Goal: Find contact information: Find contact information

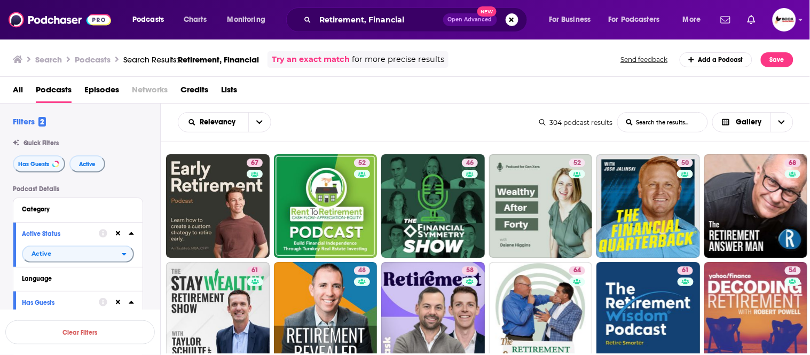
scroll to position [882, 0]
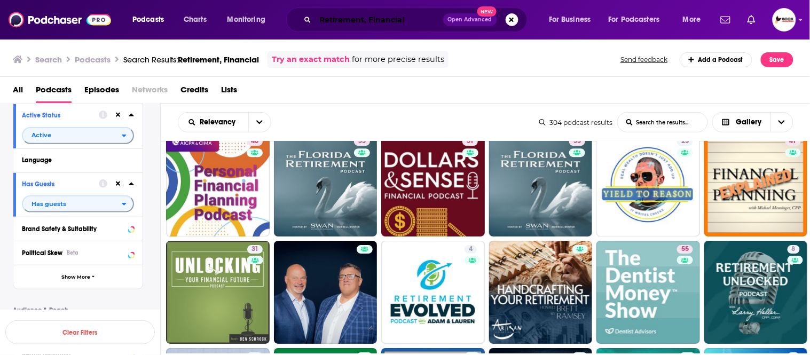
click at [418, 20] on input "Retirement, Financial" at bounding box center [379, 19] width 128 height 17
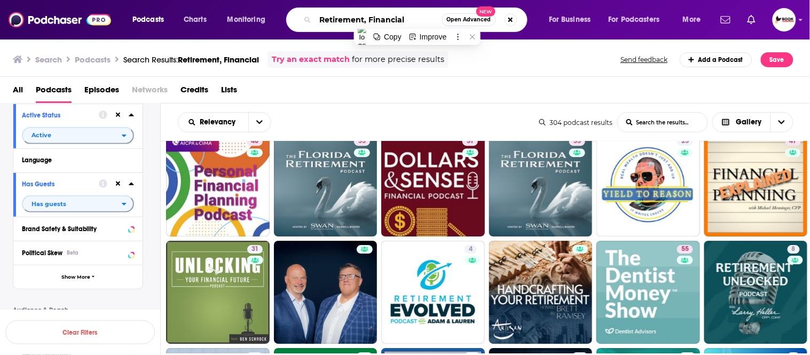
paste input "illness"
type input "illness, grief"
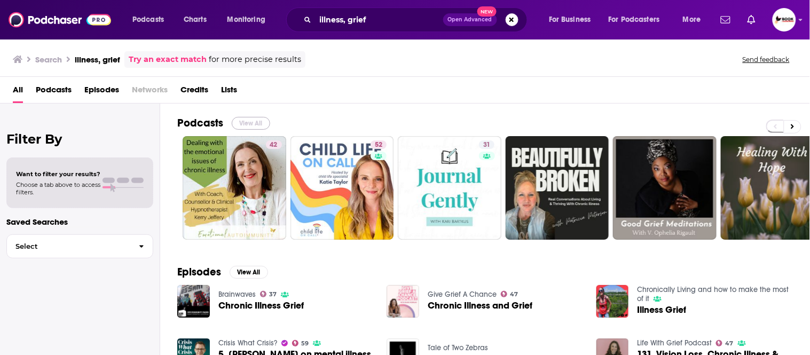
click at [263, 124] on button "View All" at bounding box center [251, 123] width 38 height 13
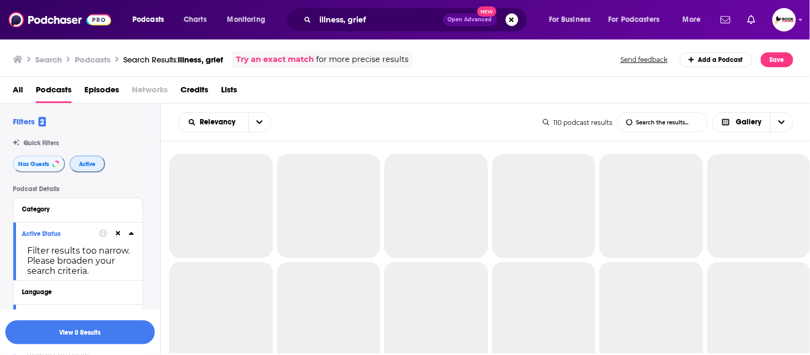
click at [84, 162] on span "Active" at bounding box center [87, 164] width 17 height 6
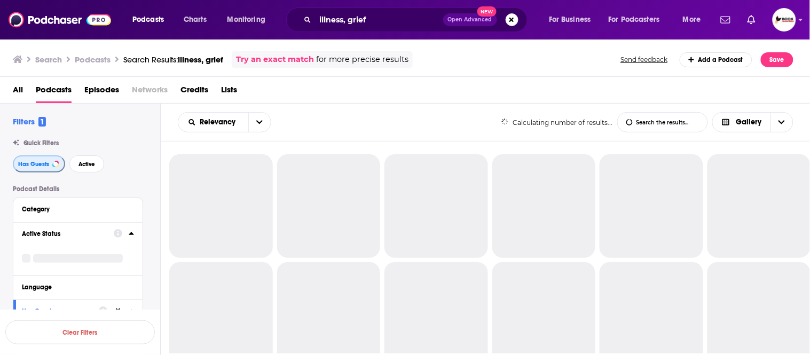
click at [38, 165] on span "Has Guests" at bounding box center [33, 164] width 31 height 6
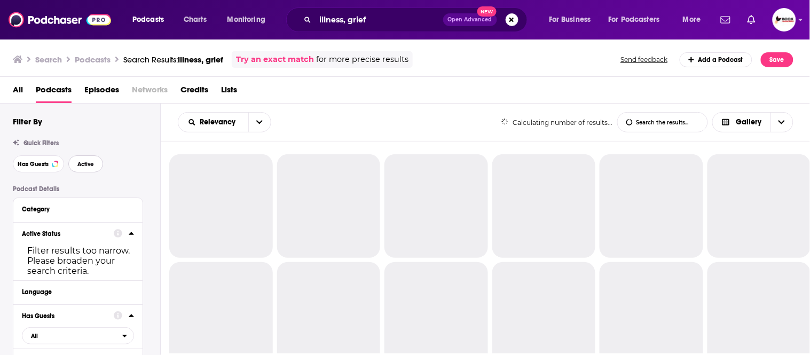
click at [85, 164] on span "Active" at bounding box center [85, 164] width 17 height 6
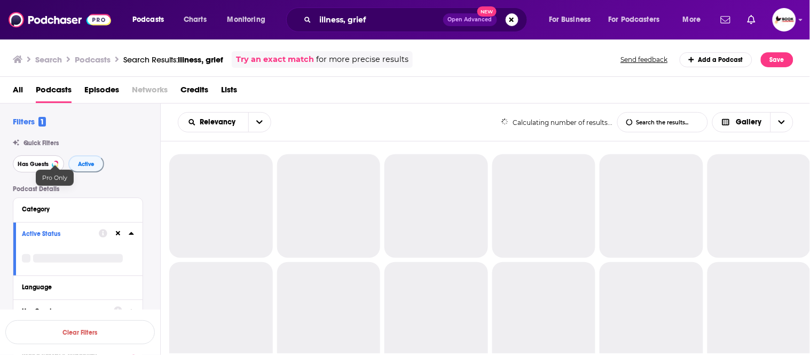
click at [34, 163] on span "Has Guests" at bounding box center [33, 164] width 31 height 6
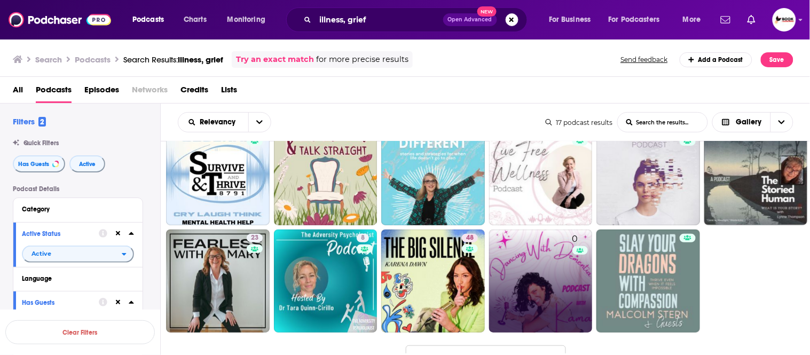
scroll to position [178, 0]
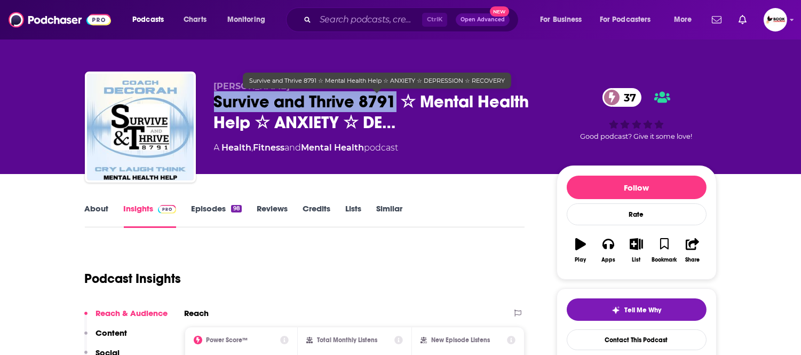
drag, startPoint x: 212, startPoint y: 107, endPoint x: 394, endPoint y: 110, distance: 181.5
click at [394, 110] on div "Tim Decorah Survive and Thrive 8791 ☆ Mental Health Help ☆ ANXIETY ☆ DE… 37 A H…" at bounding box center [401, 129] width 632 height 115
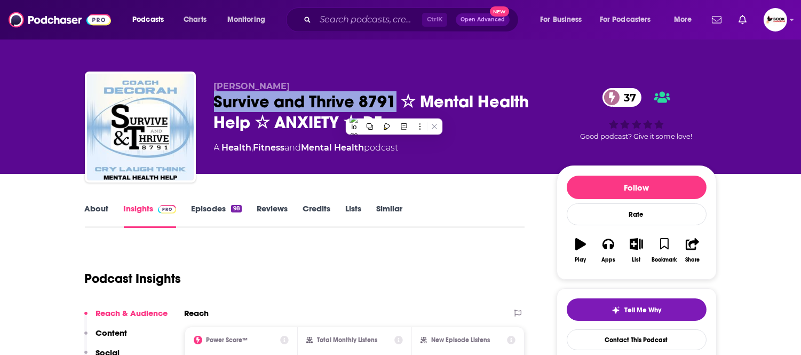
click at [92, 209] on link "About" at bounding box center [97, 215] width 24 height 25
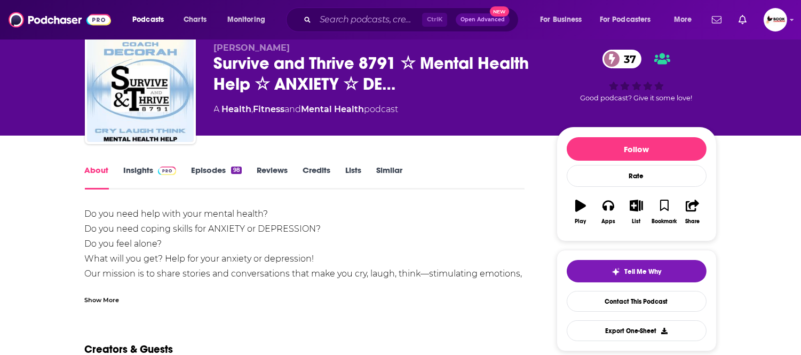
scroll to position [59, 0]
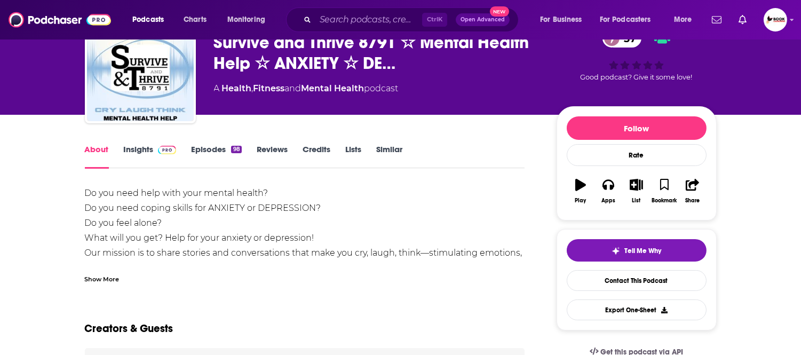
click at [116, 271] on div "Show More" at bounding box center [305, 275] width 440 height 18
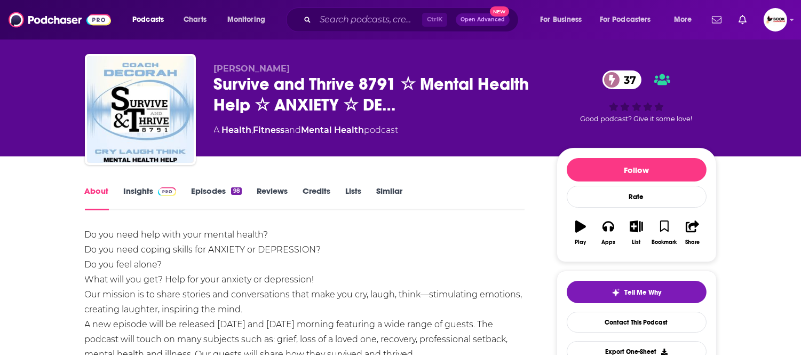
scroll to position [0, 0]
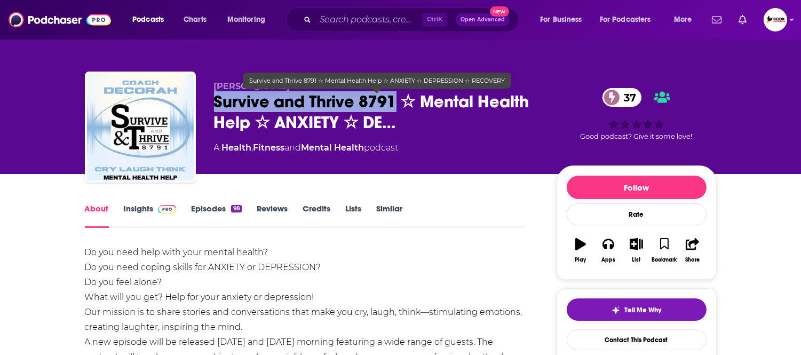
drag, startPoint x: 215, startPoint y: 109, endPoint x: 393, endPoint y: 109, distance: 178.3
click at [393, 109] on div "Tim Decorah Survive and Thrive 8791 ☆ Mental Health Help ☆ ANXIETY ☆ DE… 37 A H…" at bounding box center [401, 129] width 632 height 115
copy h1 "Survive and Thrive 8791"
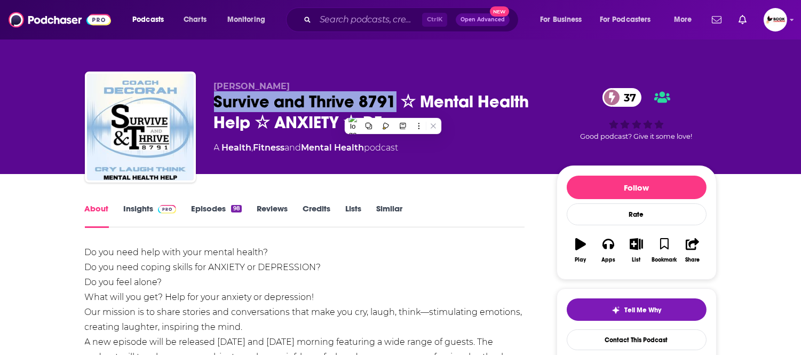
click at [134, 205] on link "Insights" at bounding box center [150, 215] width 53 height 25
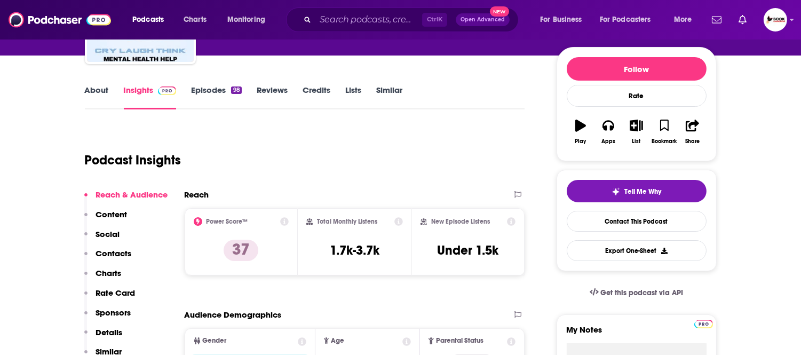
click at [115, 256] on p "Contacts" at bounding box center [114, 253] width 36 height 10
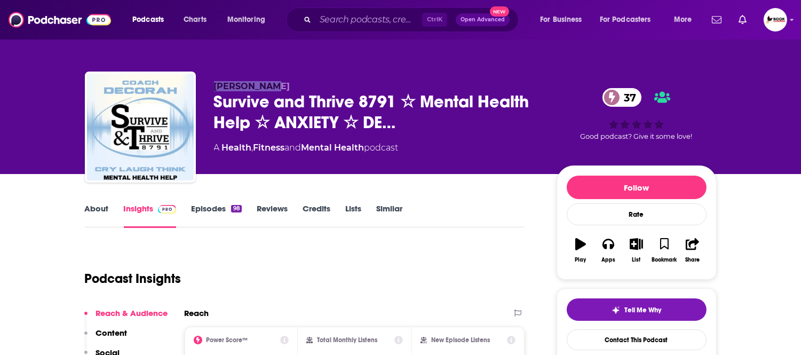
drag, startPoint x: 278, startPoint y: 89, endPoint x: 211, endPoint y: 89, distance: 66.7
click at [211, 89] on div "Tim Decorah Survive and Thrive 8791 ☆ Mental Health Help ☆ ANXIETY ☆ DE… 37 A H…" at bounding box center [401, 129] width 632 height 115
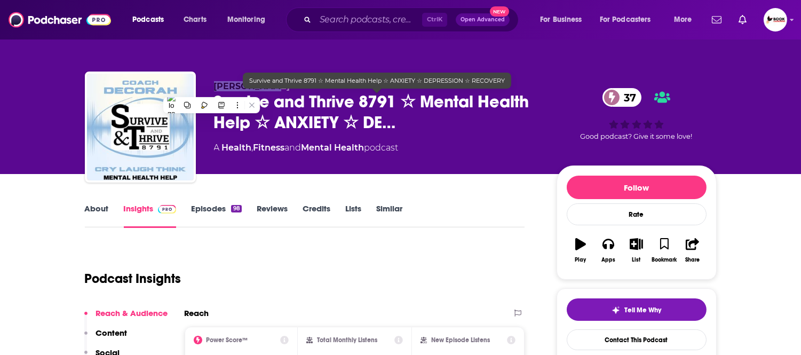
copy span "Tim Decorah"
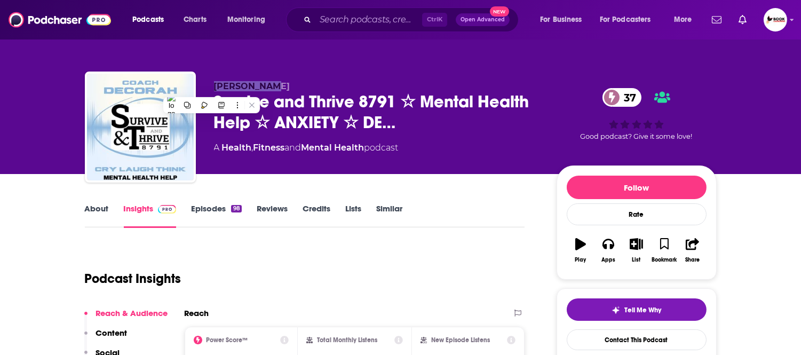
click at [98, 210] on link "About" at bounding box center [97, 215] width 24 height 25
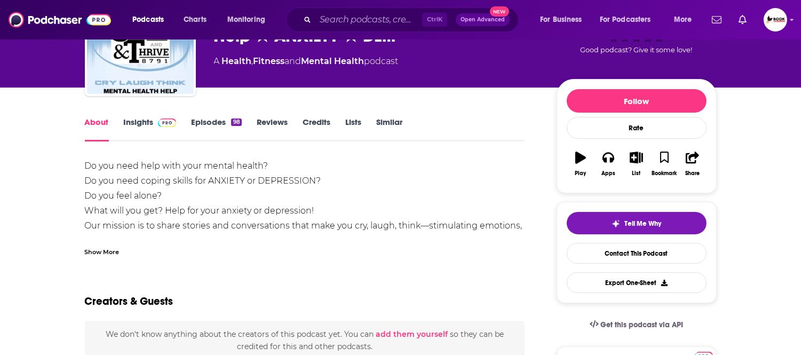
scroll to position [118, 0]
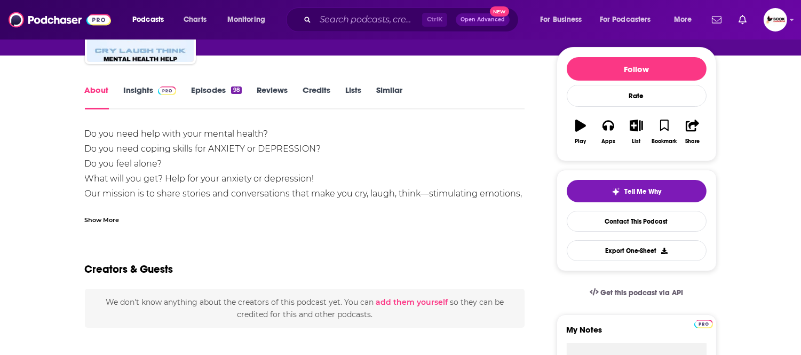
click at [141, 98] on link "Insights" at bounding box center [150, 97] width 53 height 25
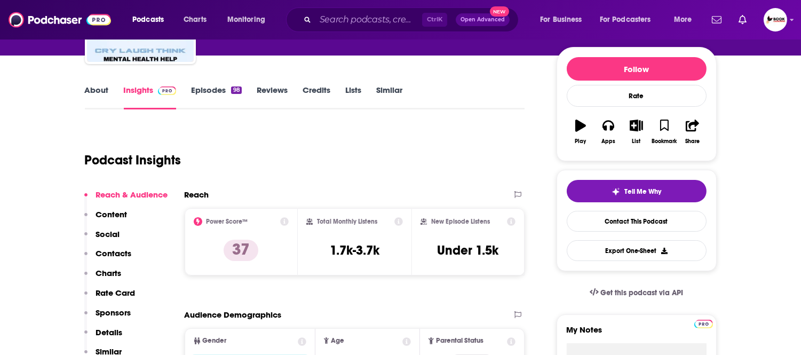
click at [115, 248] on p "Contacts" at bounding box center [114, 253] width 36 height 10
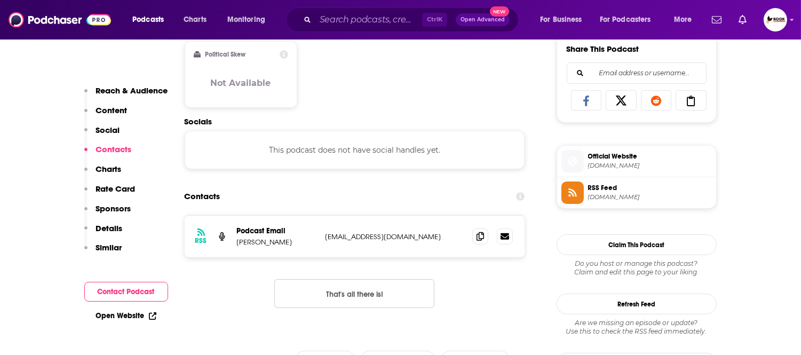
scroll to position [714, 0]
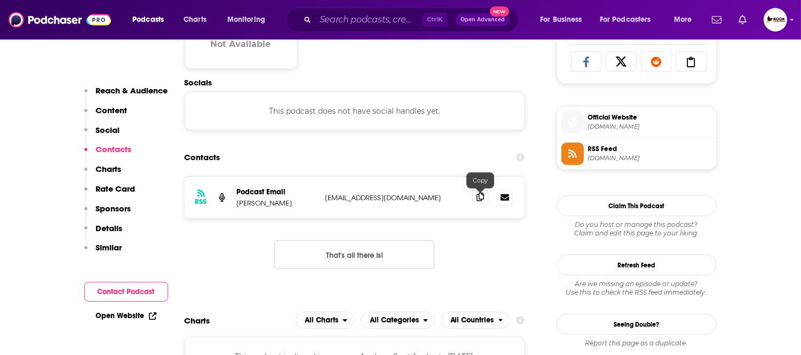
click at [481, 199] on icon at bounding box center [480, 197] width 7 height 9
click at [133, 317] on link "Open Website" at bounding box center [126, 315] width 60 height 9
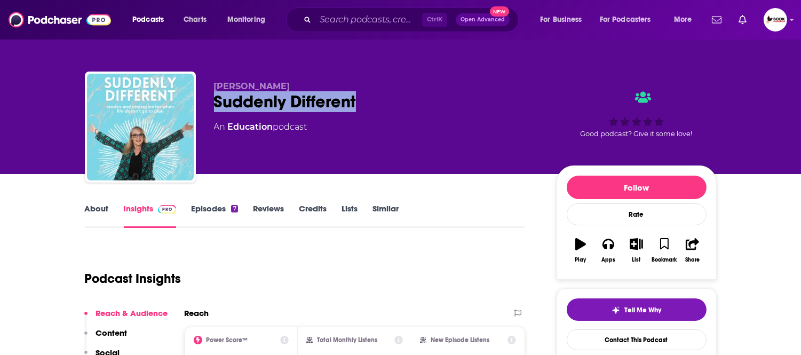
drag, startPoint x: 371, startPoint y: 104, endPoint x: 213, endPoint y: 104, distance: 157.4
click at [214, 104] on div "Suddenly Different" at bounding box center [377, 101] width 326 height 21
copy h2 "Suddenly Different"
click at [104, 210] on link "About" at bounding box center [97, 215] width 24 height 25
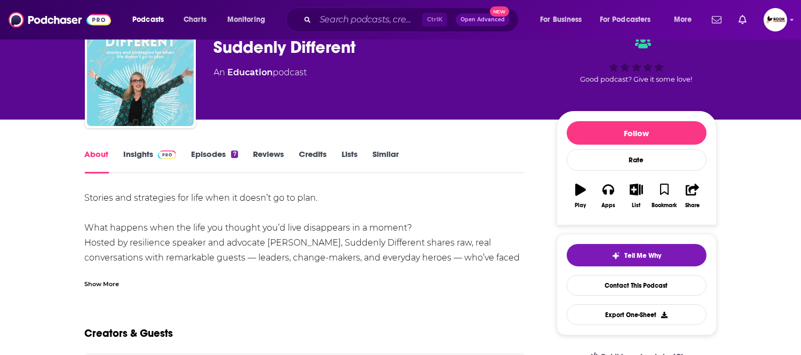
scroll to position [118, 0]
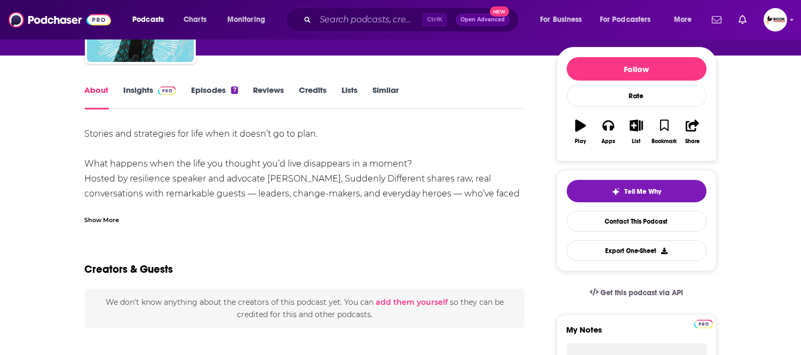
click at [102, 220] on div "Show More" at bounding box center [102, 219] width 35 height 10
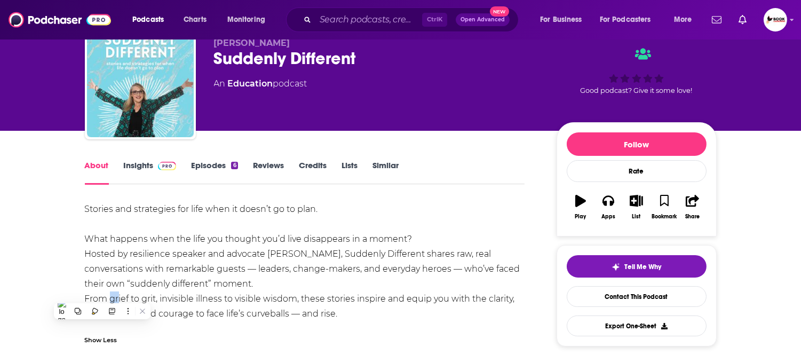
scroll to position [0, 0]
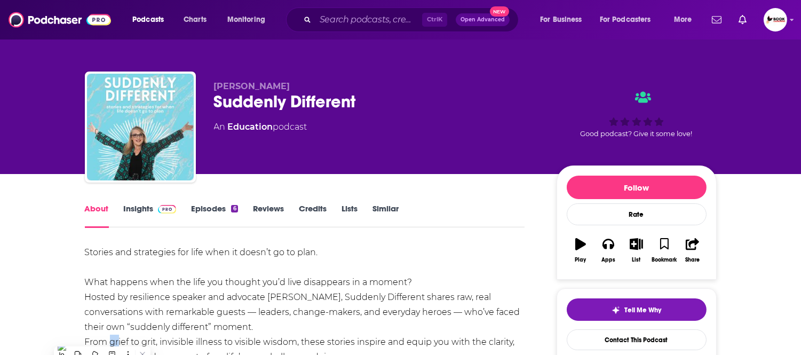
click at [137, 210] on link "Insights" at bounding box center [150, 215] width 53 height 25
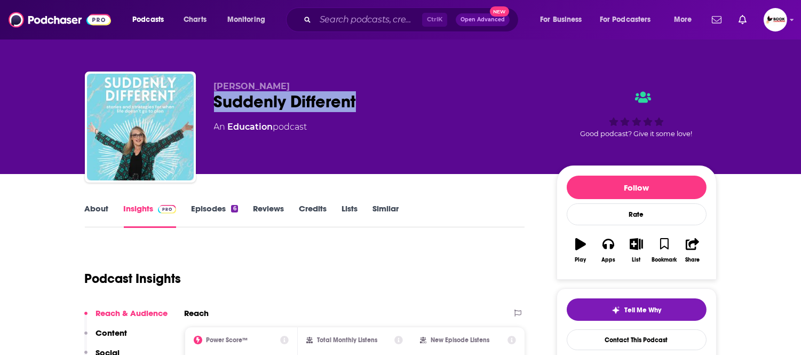
drag, startPoint x: 361, startPoint y: 105, endPoint x: 211, endPoint y: 107, distance: 150.0
click at [211, 107] on div "Leigh-Anne Sharland Suddenly Different An Education podcast Good podcast? Give …" at bounding box center [401, 129] width 632 height 115
copy h2 "Suddenly Different"
drag, startPoint x: 318, startPoint y: 83, endPoint x: 215, endPoint y: 87, distance: 103.6
click at [215, 87] on p "Leigh-Anne Sharland" at bounding box center [377, 86] width 326 height 10
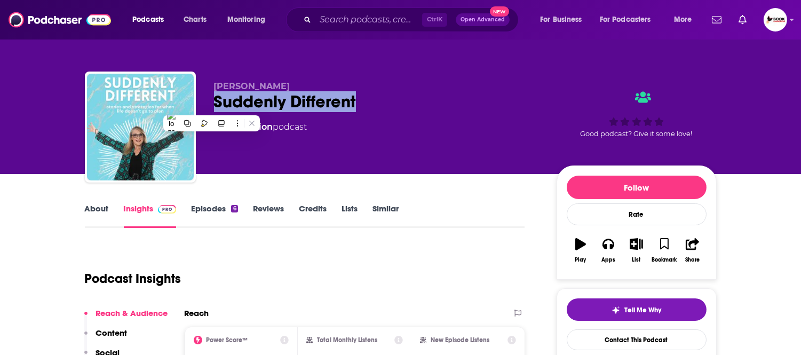
copy span "Leigh-Anne Sharland"
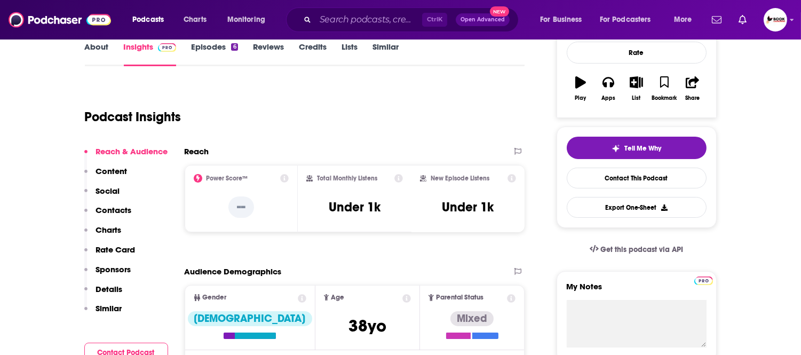
scroll to position [178, 0]
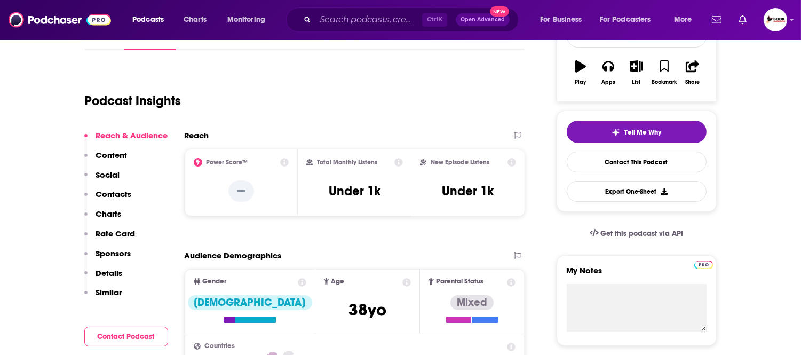
drag, startPoint x: 121, startPoint y: 186, endPoint x: 120, endPoint y: 195, distance: 9.2
click at [121, 186] on div "Reach & Audience Content Social Contacts Charts Rate Card Sponsors Details Simi…" at bounding box center [126, 218] width 84 height 177
click at [120, 194] on p "Contacts" at bounding box center [114, 194] width 36 height 10
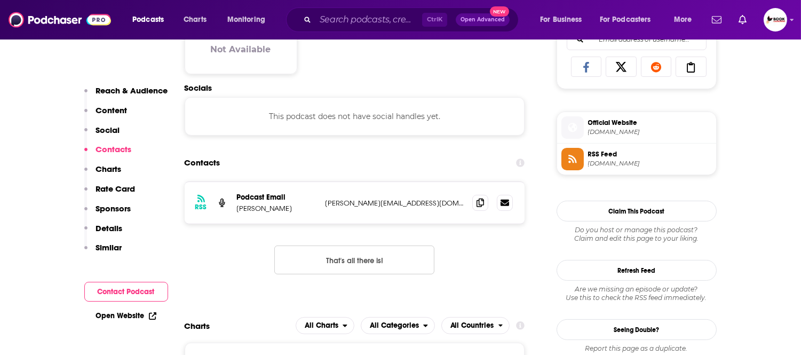
scroll to position [714, 0]
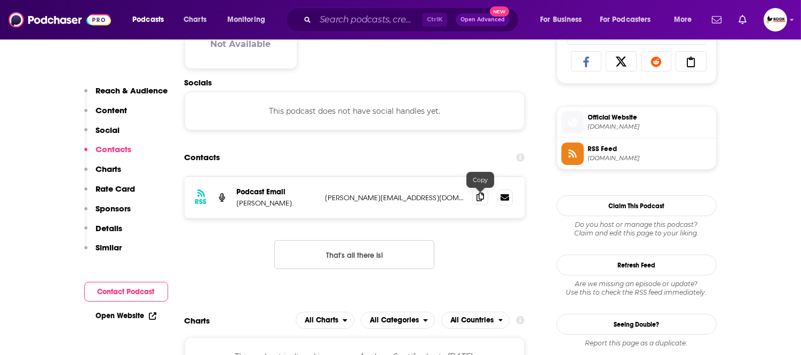
click at [479, 196] on icon at bounding box center [480, 197] width 7 height 9
click at [107, 317] on link "Open Website" at bounding box center [126, 315] width 60 height 9
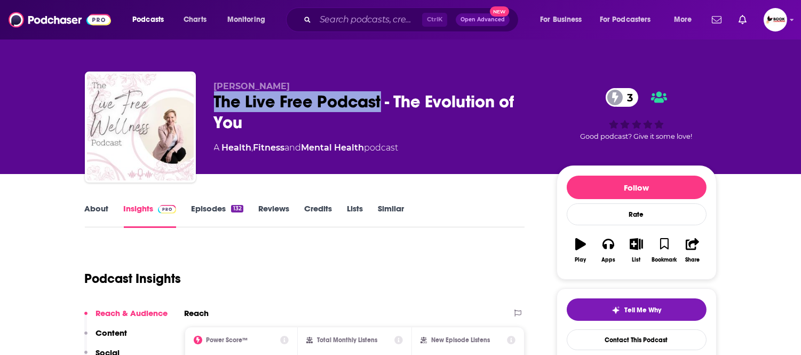
drag, startPoint x: 211, startPoint y: 106, endPoint x: 382, endPoint y: 104, distance: 170.8
click at [382, 104] on div "Christine Elliott The Live Free Podcast - The Evolution of You 3 A Health , Fit…" at bounding box center [401, 129] width 632 height 115
copy h2 "The Live Free Podcast"
click at [97, 207] on link "About" at bounding box center [97, 215] width 24 height 25
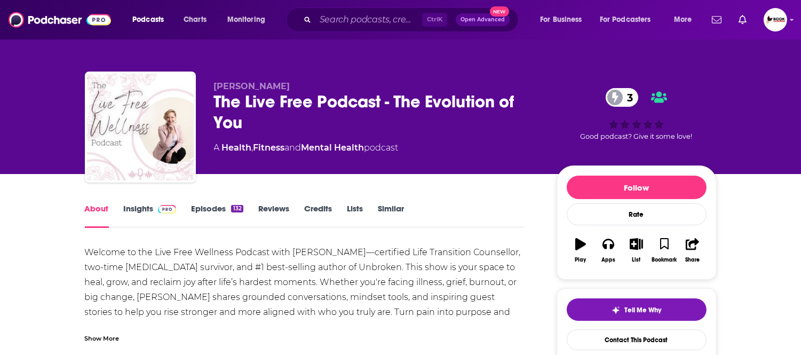
scroll to position [59, 0]
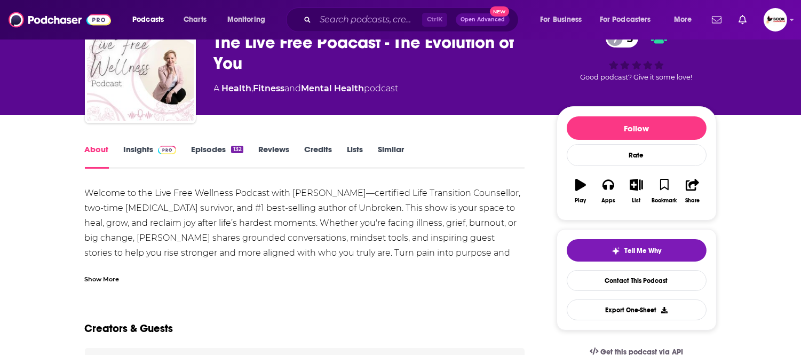
click at [108, 276] on div "Show More" at bounding box center [102, 278] width 35 height 10
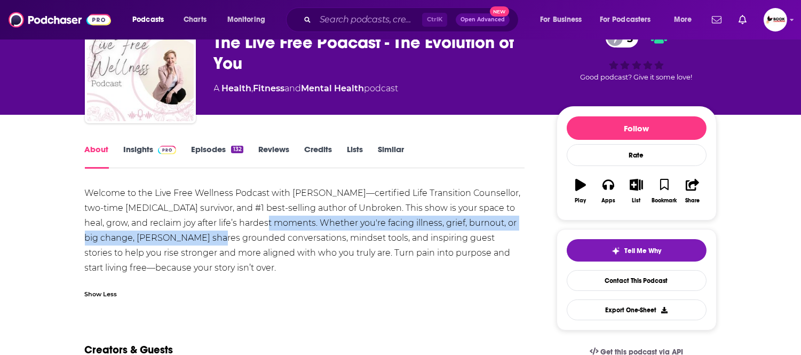
drag, startPoint x: 192, startPoint y: 230, endPoint x: 254, endPoint y: 231, distance: 61.9
click at [248, 230] on div "Welcome to the Live Free Wellness Podcast with Christine Elliott—certified Life…" at bounding box center [305, 231] width 440 height 90
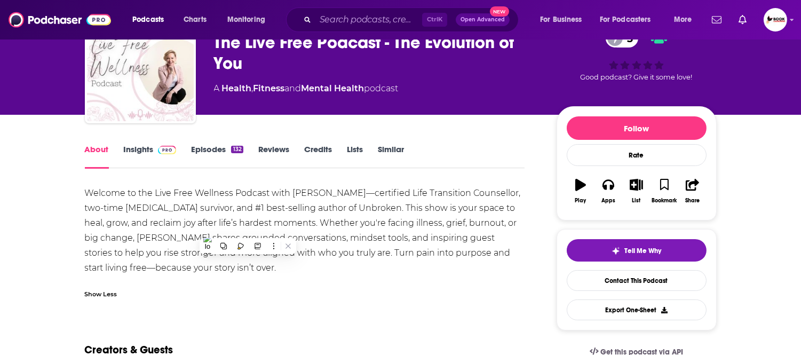
click at [251, 296] on div "Show Less" at bounding box center [305, 290] width 440 height 18
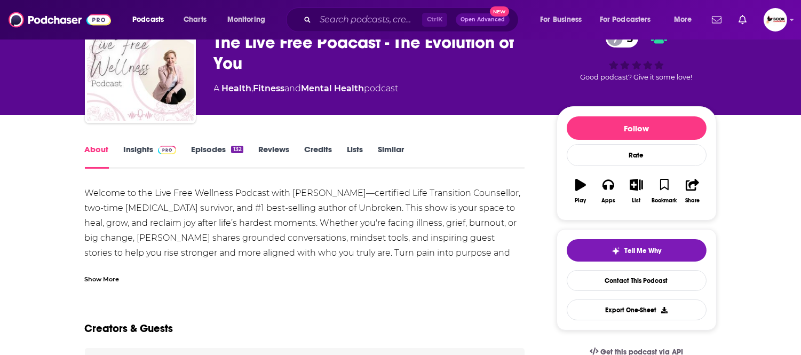
click at [114, 279] on div "Show More" at bounding box center [102, 278] width 35 height 10
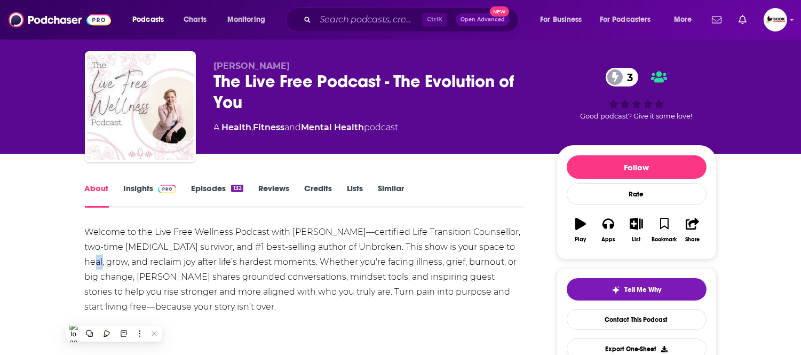
scroll to position [0, 0]
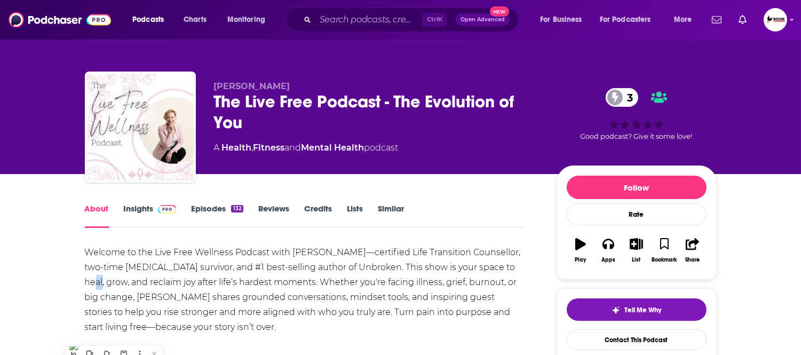
drag, startPoint x: 294, startPoint y: 83, endPoint x: 210, endPoint y: 86, distance: 83.9
click at [210, 86] on div "Christine Elliott The Live Free Podcast - The Evolution of You 3 A Health , Fit…" at bounding box center [401, 129] width 632 height 115
copy span "Christine Elliott"
click at [139, 210] on link "Insights" at bounding box center [150, 215] width 53 height 25
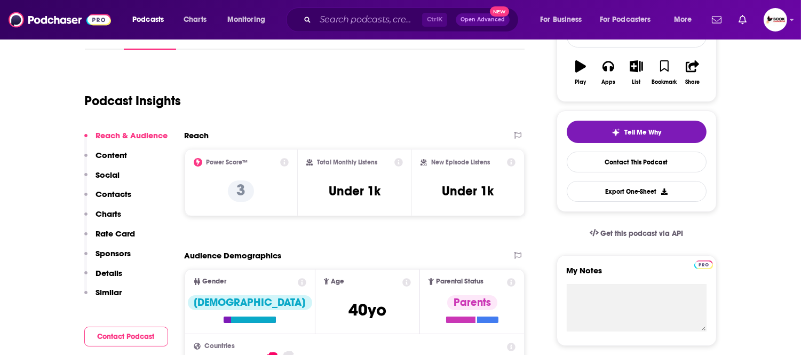
scroll to position [296, 0]
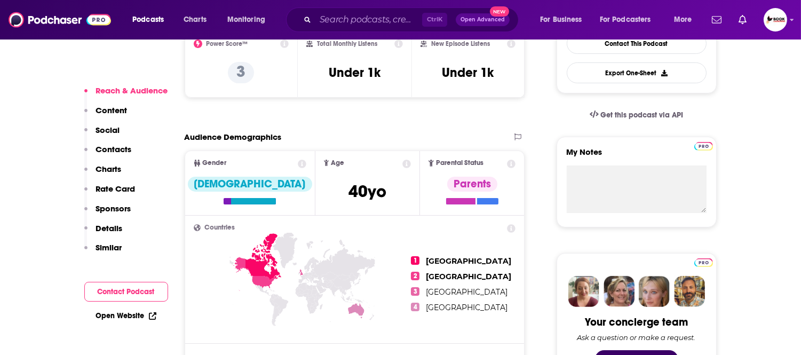
click at [119, 148] on p "Contacts" at bounding box center [114, 149] width 36 height 10
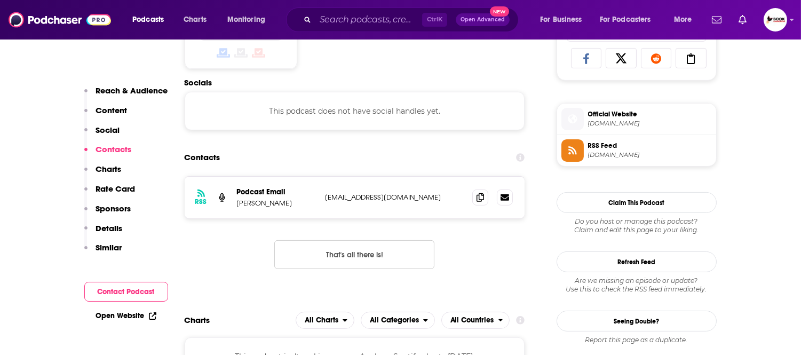
scroll to position [718, 0]
click at [479, 200] on icon at bounding box center [480, 196] width 7 height 9
click at [129, 316] on link "Open Website" at bounding box center [126, 315] width 60 height 9
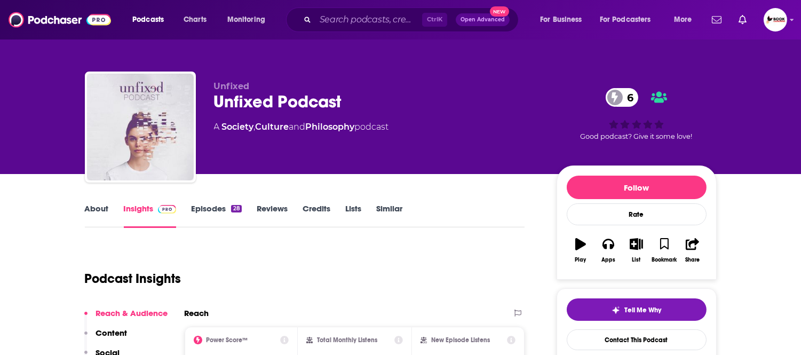
click at [85, 208] on link "About" at bounding box center [97, 215] width 24 height 25
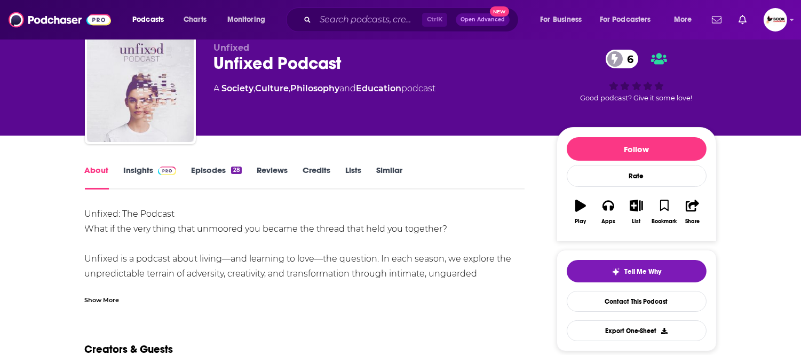
scroll to position [59, 0]
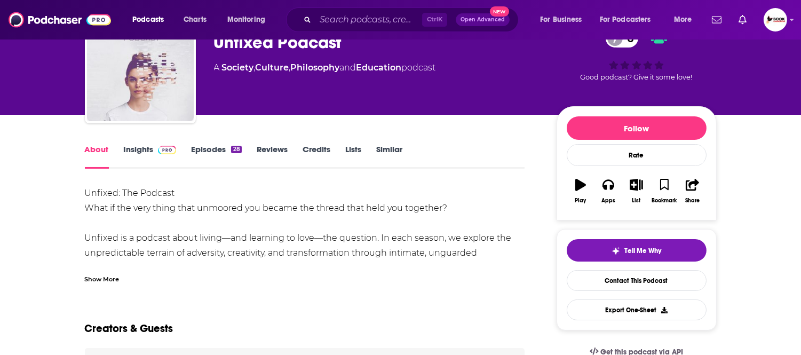
click at [105, 276] on div "Show More" at bounding box center [102, 278] width 35 height 10
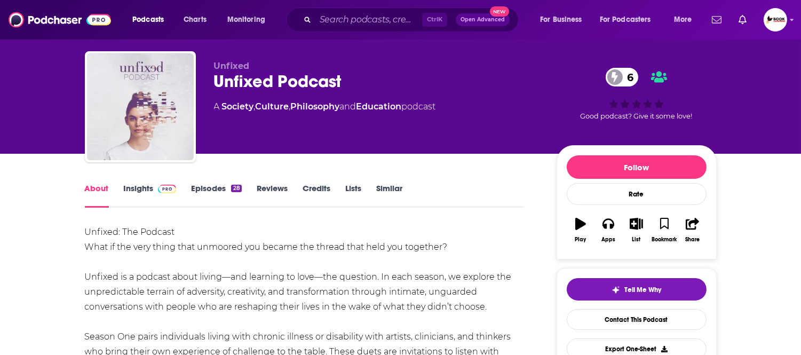
scroll to position [0, 0]
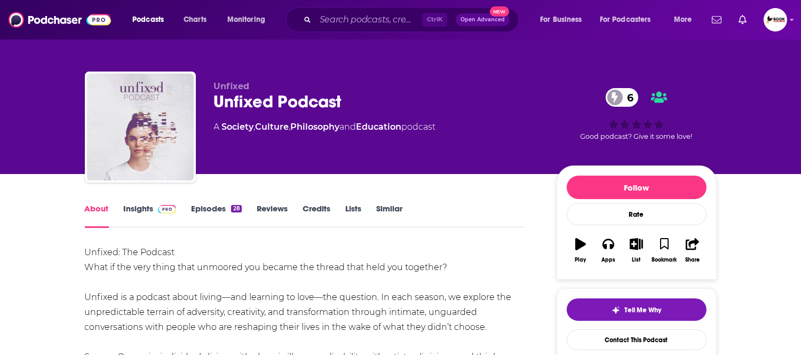
click at [134, 213] on link "Insights" at bounding box center [150, 215] width 53 height 25
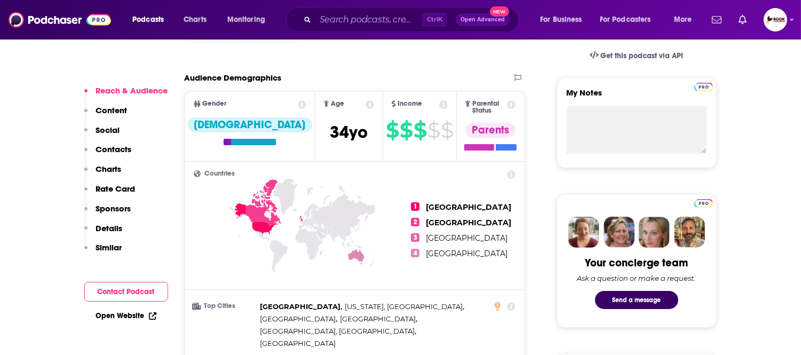
click at [120, 153] on p "Contacts" at bounding box center [114, 149] width 36 height 10
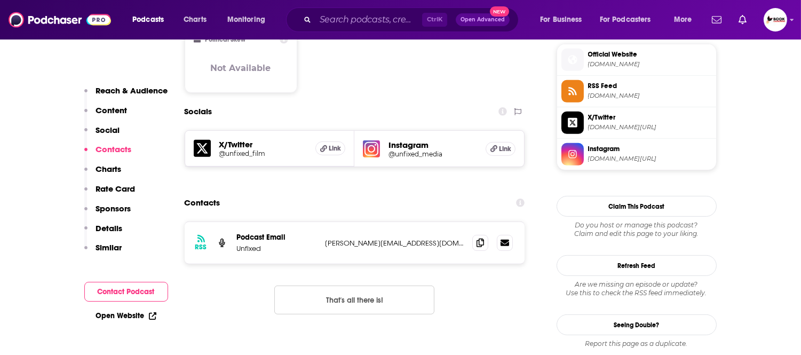
scroll to position [878, 0]
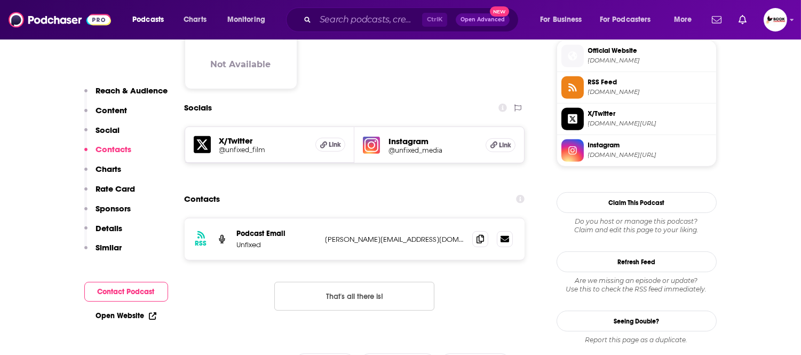
click at [107, 92] on p "Reach & Audience" at bounding box center [132, 90] width 72 height 10
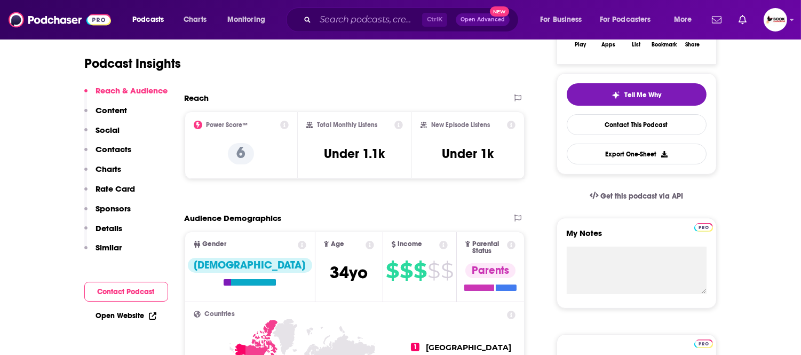
scroll to position [158, 0]
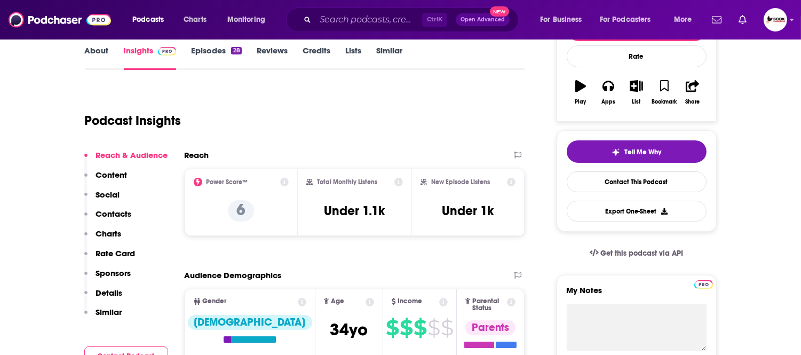
click at [94, 57] on link "About" at bounding box center [97, 57] width 24 height 25
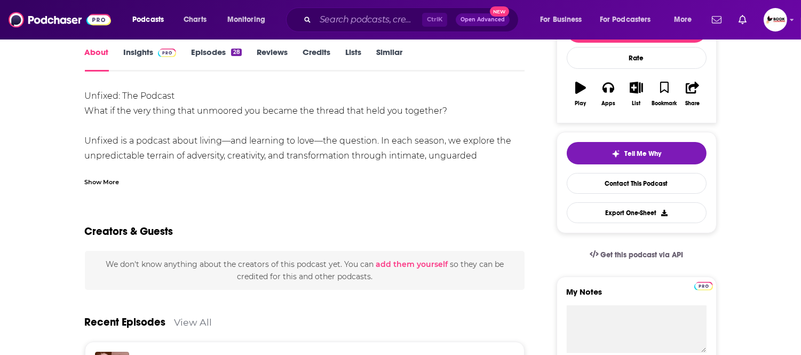
scroll to position [178, 0]
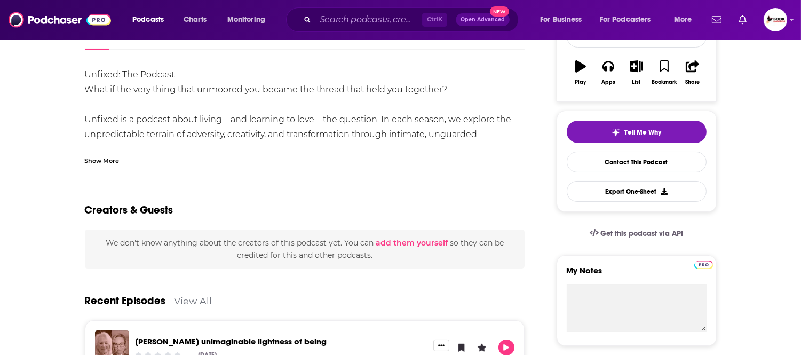
click at [102, 158] on div "Show More" at bounding box center [102, 160] width 35 height 10
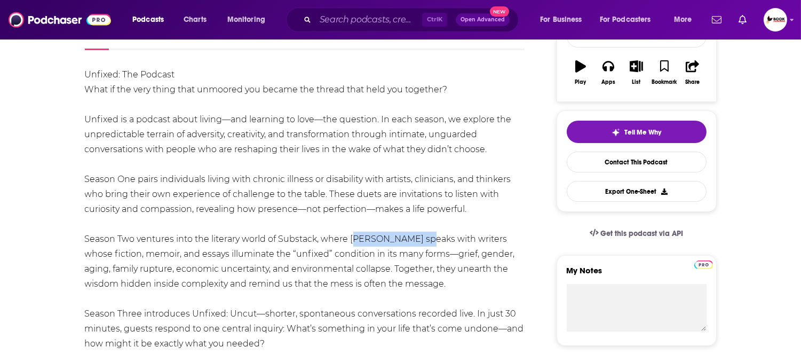
drag, startPoint x: 350, startPoint y: 241, endPoint x: 421, endPoint y: 241, distance: 71.0
click at [421, 241] on div "Unfixed: The Podcast What if the very thing that unmoored you became the thread…" at bounding box center [305, 239] width 440 height 344
copy div "Kimberly Warner"
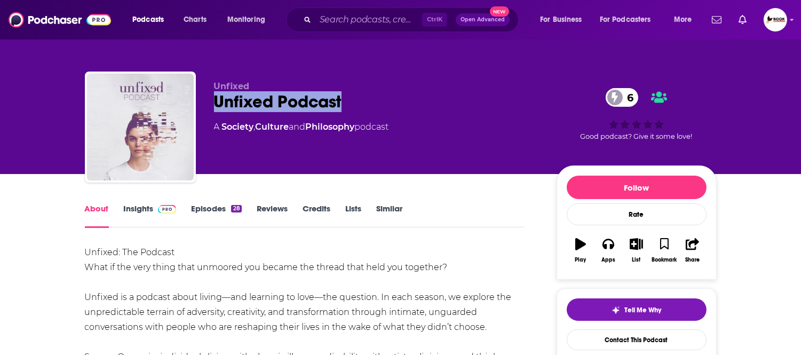
drag, startPoint x: 343, startPoint y: 105, endPoint x: 211, endPoint y: 104, distance: 131.3
click at [211, 104] on div "Unfixed Unfixed Podcast 6 A Society , Culture and Philosophy podcast 6 Good pod…" at bounding box center [401, 129] width 632 height 115
copy h1 "Unfixed Podcast"
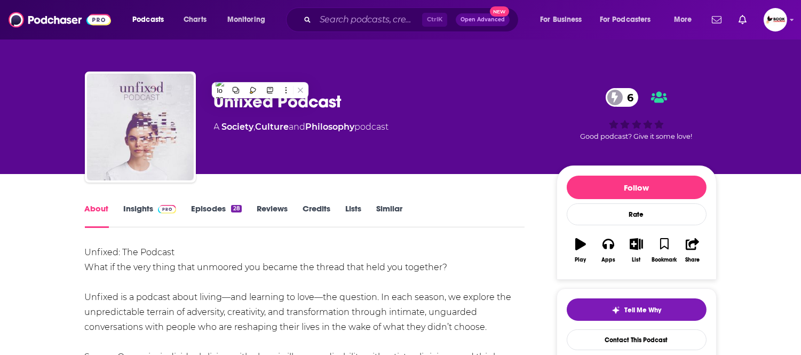
click at [406, 131] on div "A Society , Culture and Philosophy podcast" at bounding box center [377, 127] width 326 height 13
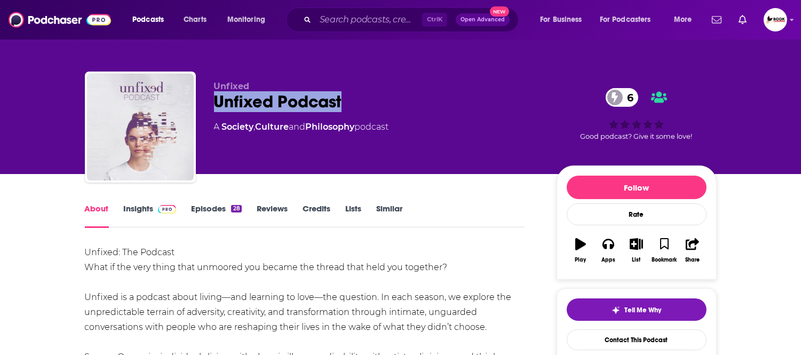
drag, startPoint x: 371, startPoint y: 94, endPoint x: 209, endPoint y: 109, distance: 162.9
click at [209, 109] on div "Unfixed Unfixed Podcast 6 A Society , Culture and Philosophy podcast 6 Good pod…" at bounding box center [401, 129] width 632 height 115
copy h1 "Unfixed Podcast"
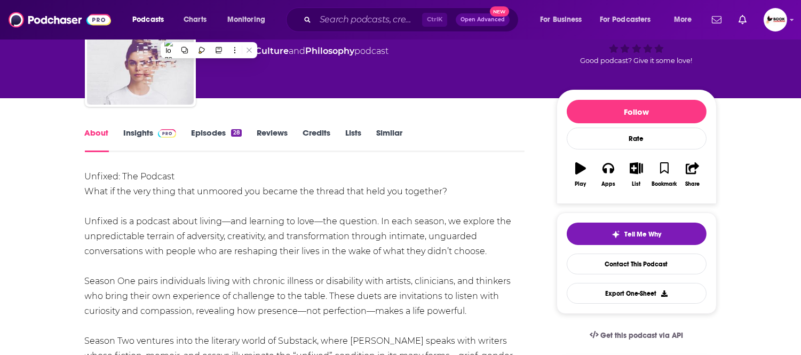
scroll to position [59, 0]
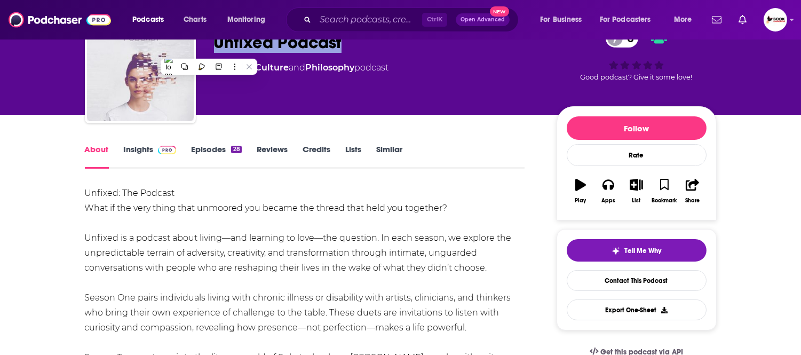
click at [141, 144] on link "Insights" at bounding box center [150, 156] width 53 height 25
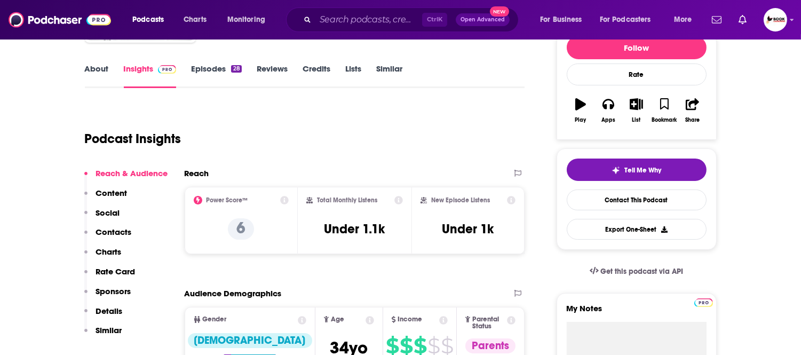
scroll to position [415, 0]
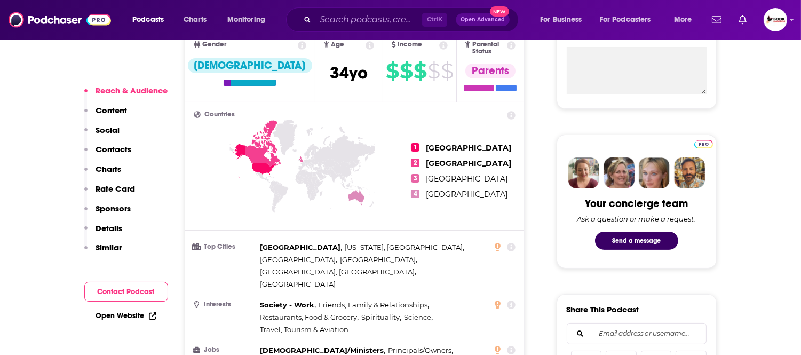
click at [140, 315] on link "Open Website" at bounding box center [126, 315] width 60 height 9
click at [113, 153] on p "Contacts" at bounding box center [114, 149] width 36 height 10
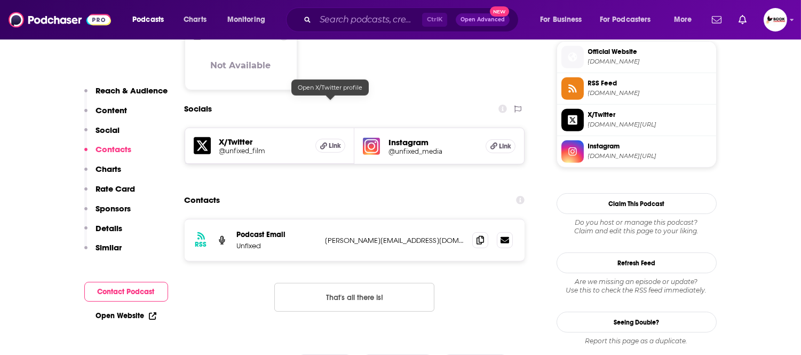
scroll to position [878, 0]
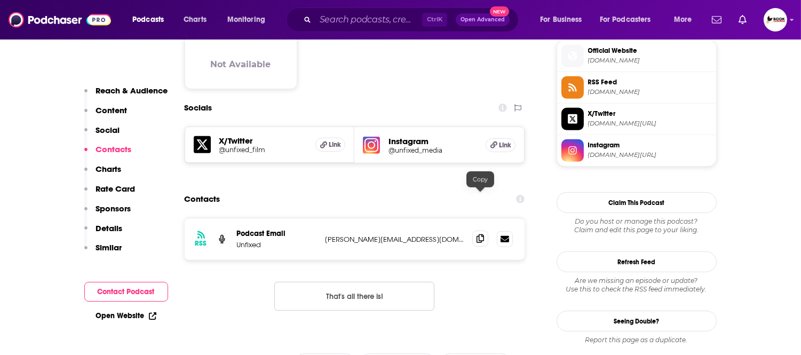
click at [479, 234] on icon at bounding box center [480, 238] width 7 height 9
